Goal: Information Seeking & Learning: Check status

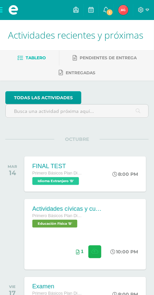
click at [98, 254] on button at bounding box center [94, 252] width 13 height 13
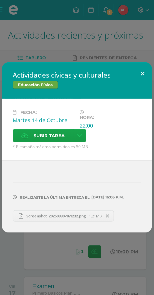
click at [140, 71] on button at bounding box center [142, 73] width 19 height 23
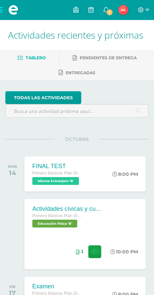
click at [125, 10] on img at bounding box center [123, 10] width 10 height 10
click at [118, 10] on span "Anthony Samuel Mi Perfil" at bounding box center [123, 9] width 13 height 13
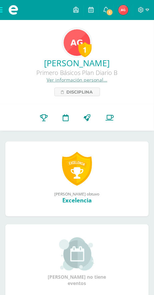
click at [43, 125] on link "Punteos" at bounding box center [44, 118] width 23 height 26
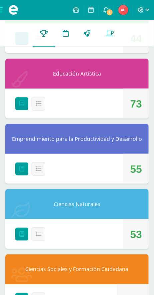
scroll to position [471, 0]
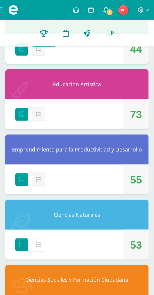
click at [39, 242] on button "Detalle" at bounding box center [39, 245] width 14 height 14
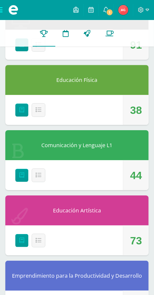
scroll to position [344, 0]
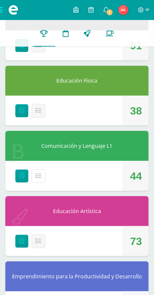
click at [37, 179] on button "Detalle" at bounding box center [39, 176] width 14 height 14
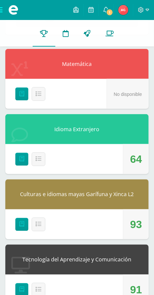
scroll to position [61, 0]
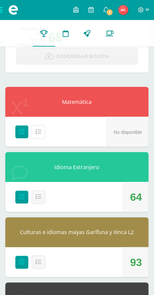
click at [44, 132] on button "Detalle" at bounding box center [39, 132] width 14 height 14
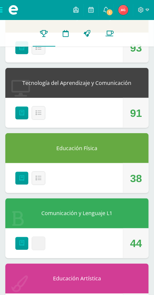
scroll to position [512, 0]
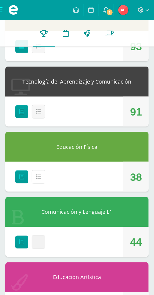
click at [43, 177] on button "Detalle" at bounding box center [39, 177] width 14 height 14
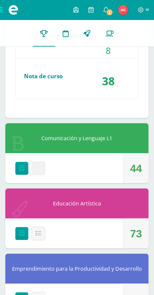
scroll to position [823, 0]
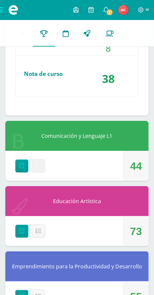
click at [34, 166] on button "Detalle" at bounding box center [39, 166] width 14 height 14
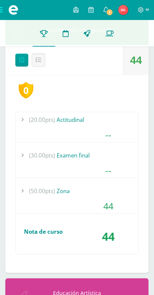
scroll to position [930, 0]
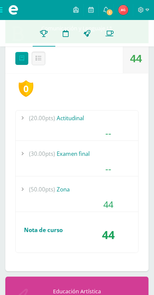
click at [112, 159] on div "(30.00pts) Examen final" at bounding box center [77, 153] width 123 height 15
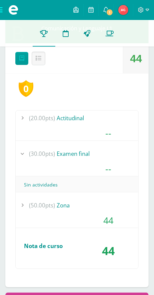
click at [114, 127] on div "--" at bounding box center [108, 133] width 60 height 15
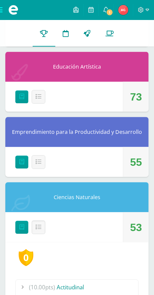
scroll to position [1177, 0]
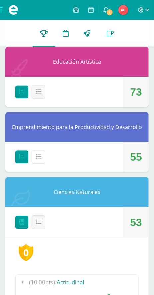
click at [39, 156] on icon at bounding box center [39, 158] width 6 height 6
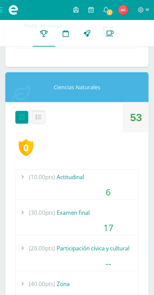
scroll to position [1514, 0]
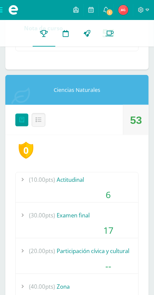
click at [35, 114] on button "Detalle" at bounding box center [39, 120] width 14 height 14
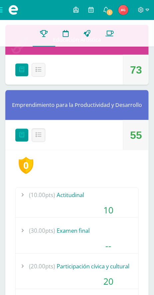
click at [36, 138] on icon at bounding box center [39, 136] width 6 height 6
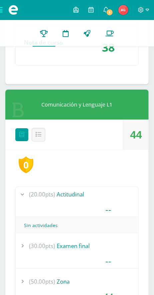
scroll to position [851, 0]
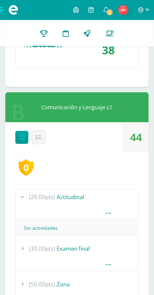
click at [34, 140] on button "Detalle" at bounding box center [39, 138] width 14 height 14
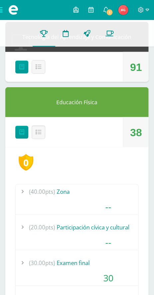
scroll to position [559, 0]
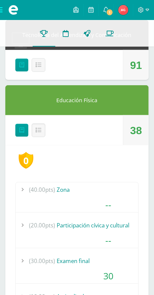
click at [37, 136] on button "Detalle" at bounding box center [39, 131] width 14 height 14
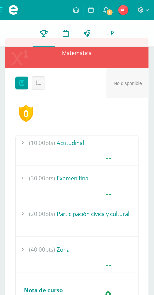
scroll to position [110, 0]
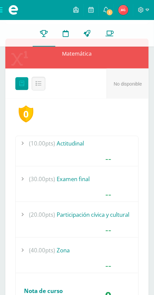
click at [34, 84] on button "Detalle" at bounding box center [39, 84] width 14 height 14
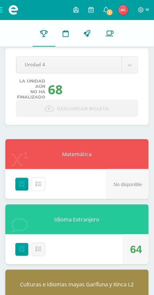
scroll to position [0, 0]
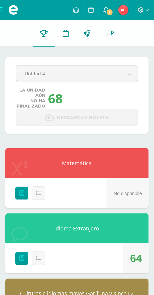
click at [106, 8] on icon at bounding box center [105, 10] width 5 height 6
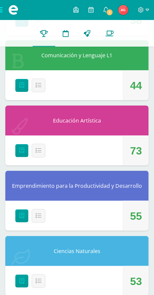
scroll to position [511, 0]
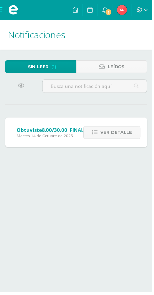
click at [108, 137] on span "Ver detalle" at bounding box center [117, 134] width 32 height 12
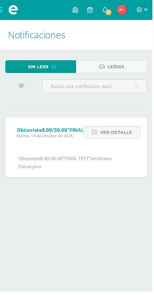
click at [108, 12] on icon at bounding box center [105, 10] width 5 height 6
